Goal: Check status: Check status

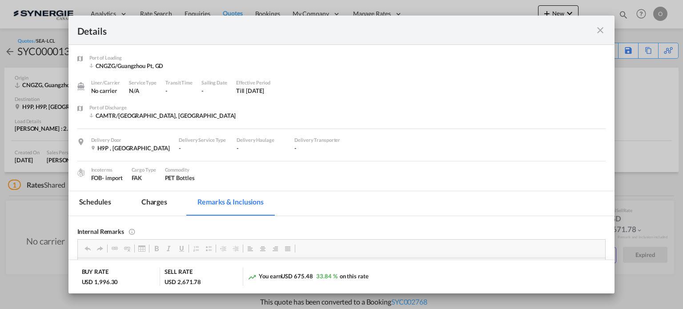
scroll to position [185, 0]
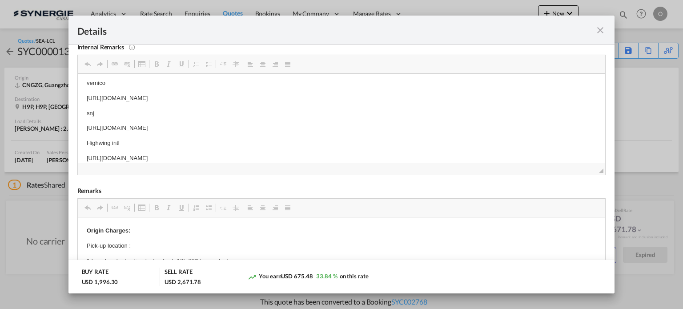
click at [604, 32] on md-icon "icon-close fg-AAA8AD m-0 cursor" at bounding box center [600, 30] width 11 height 11
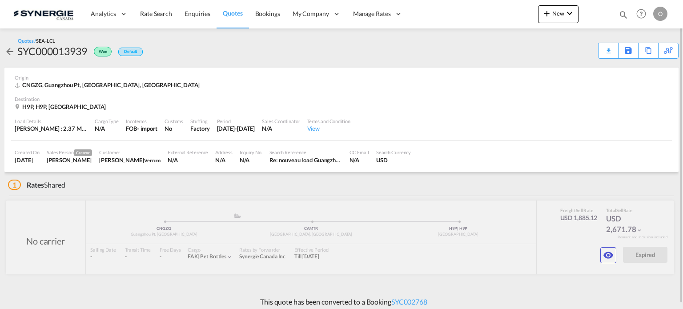
click at [625, 13] on md-icon "icon-magnify" at bounding box center [624, 15] width 10 height 10
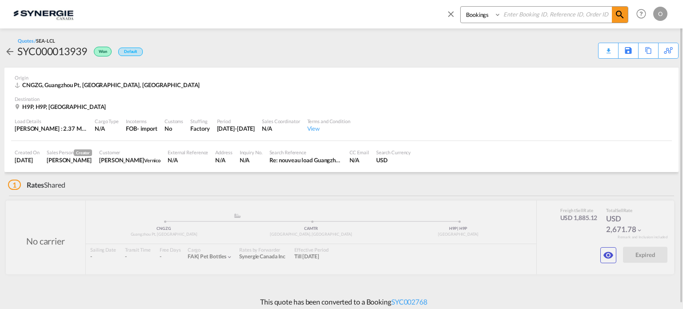
click at [489, 17] on select "Bookings Quotes Enquiries" at bounding box center [482, 15] width 42 height 16
select select "Quotes"
click at [461, 7] on select "Bookings Quotes Enquiries" at bounding box center [482, 15] width 42 height 16
click at [514, 18] on input at bounding box center [556, 15] width 111 height 16
paste input "SYC000014889"
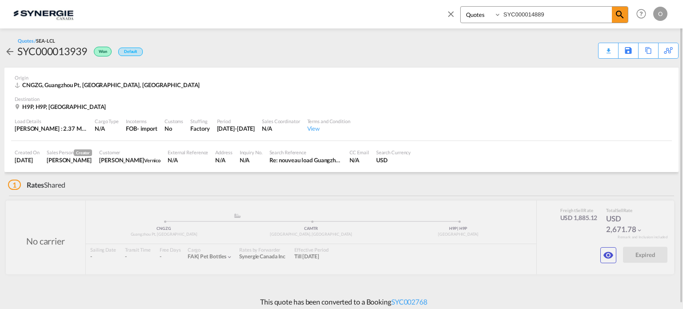
type input "SYC000014889"
